Goal: Information Seeking & Learning: Learn about a topic

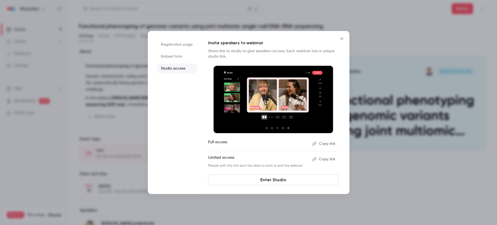
click at [344, 37] on icon "Close" at bounding box center [341, 38] width 7 height 4
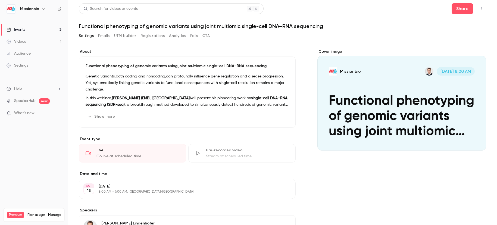
click at [40, 29] on link "Events 3" at bounding box center [34, 30] width 68 height 12
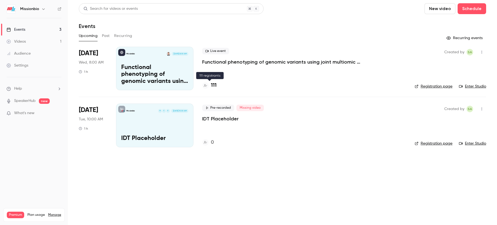
click at [213, 87] on h4 "111" at bounding box center [214, 85] width 6 height 7
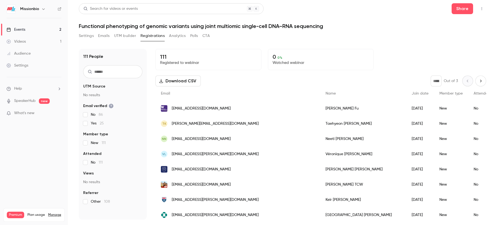
click at [27, 29] on link "Events 2" at bounding box center [34, 30] width 68 height 12
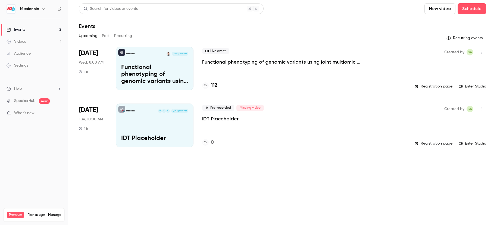
click at [216, 86] on h4 "112" at bounding box center [214, 85] width 7 height 7
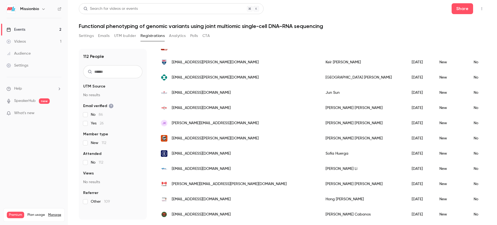
scroll to position [154, 0]
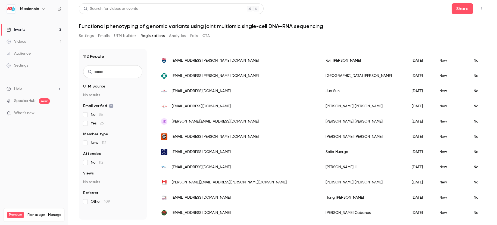
click at [35, 31] on link "Events 2" at bounding box center [34, 30] width 68 height 12
